Goal: Find specific page/section: Find specific page/section

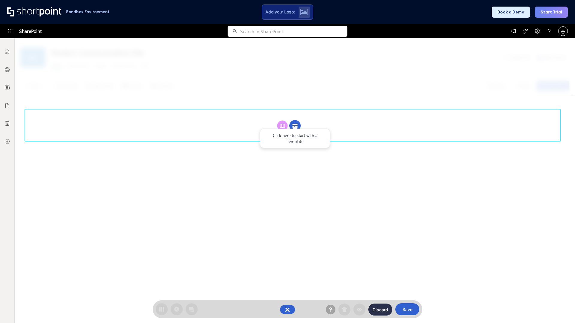
click at [295, 126] on circle at bounding box center [294, 125] width 11 height 11
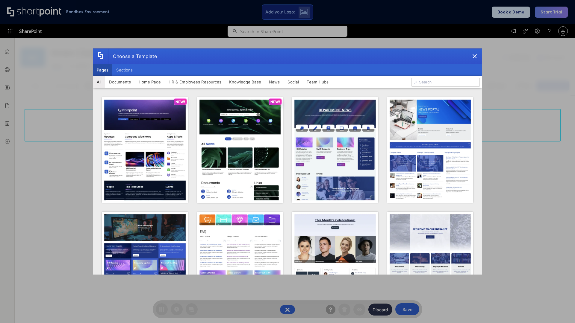
click at [102, 70] on button "Pages" at bounding box center [102, 70] width 19 height 12
type input "News Portal 4"
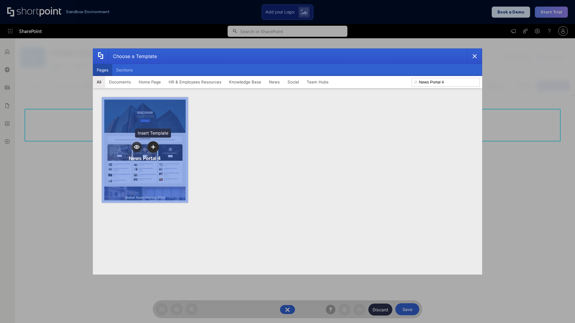
click at [153, 147] on icon "template selector" at bounding box center [153, 147] width 4 height 4
